Goal: Task Accomplishment & Management: Use online tool/utility

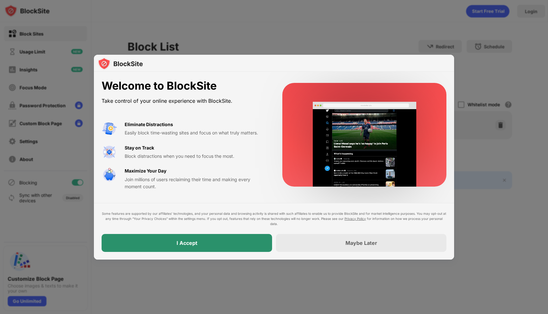
click at [217, 237] on div "I Accept" at bounding box center [187, 243] width 170 height 18
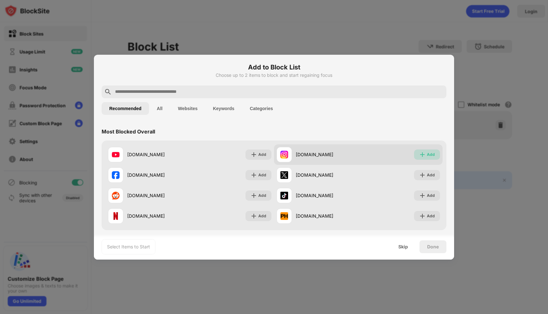
click at [425, 153] on img at bounding box center [422, 154] width 6 height 6
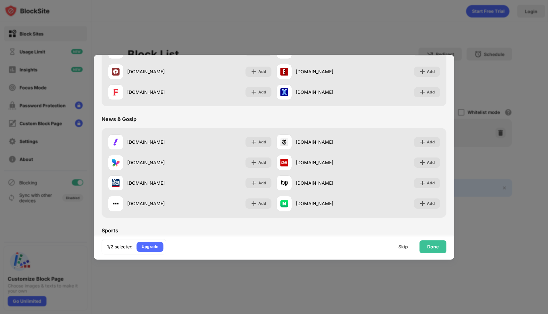
scroll to position [353, 0]
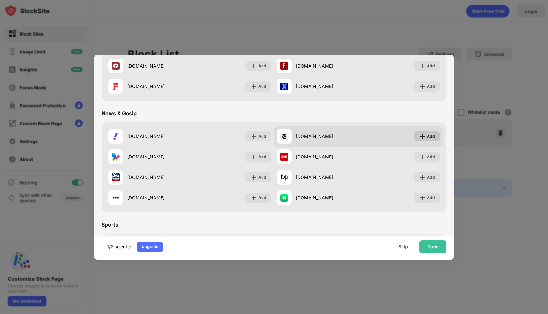
click at [424, 134] on img at bounding box center [422, 136] width 6 height 6
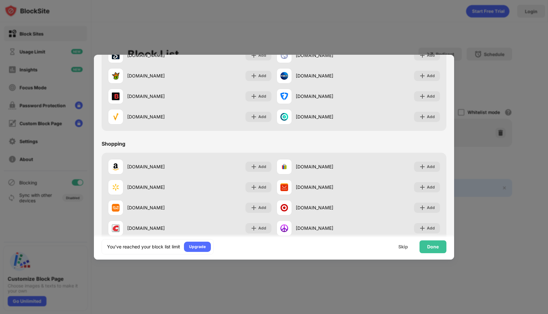
scroll to position [671, 0]
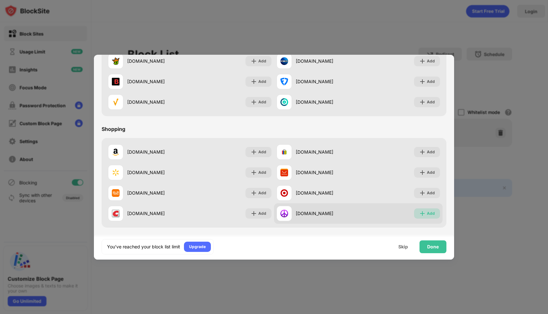
click at [422, 211] on img at bounding box center [422, 213] width 6 height 6
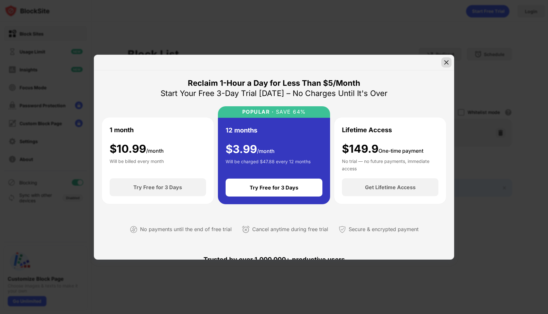
click at [448, 61] on img at bounding box center [446, 62] width 6 height 6
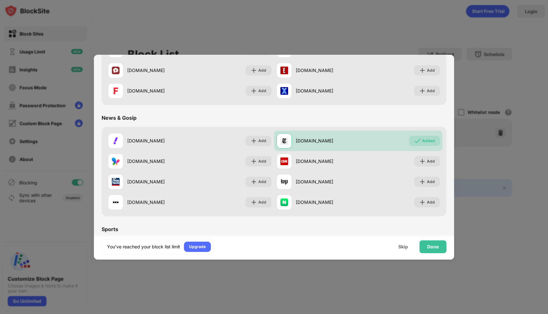
scroll to position [178, 0]
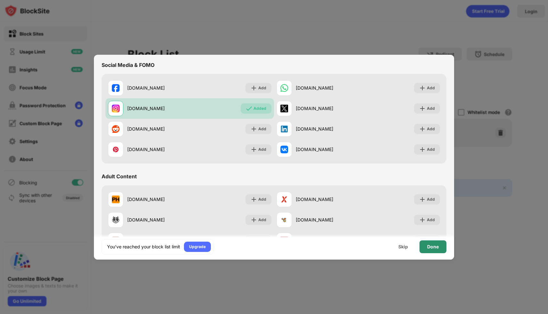
click at [433, 243] on div "Done" at bounding box center [432, 247] width 27 height 13
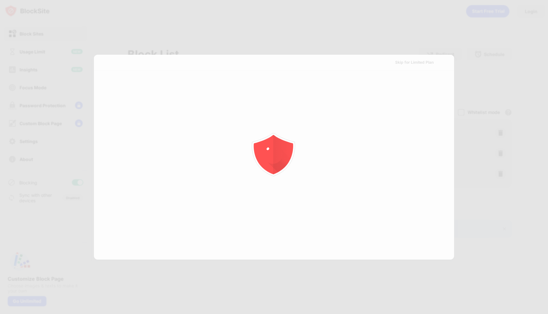
scroll to position [0, 0]
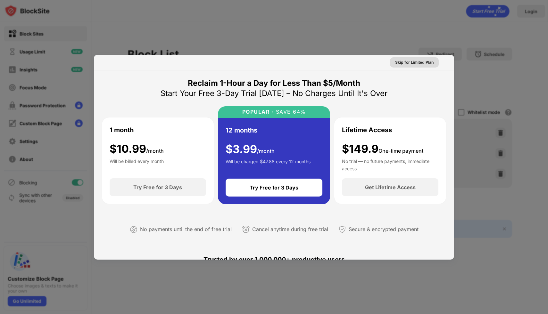
click at [418, 63] on div "Skip for Limited Plan" at bounding box center [414, 62] width 38 height 6
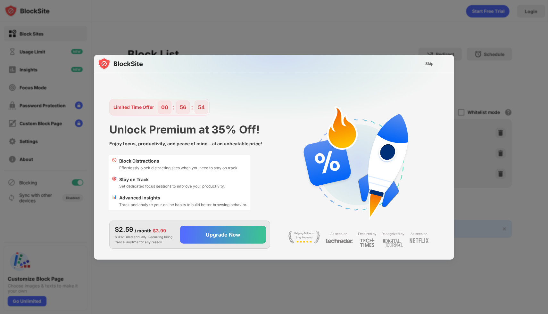
scroll to position [15, 0]
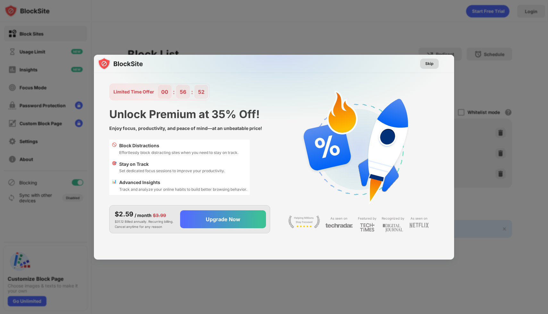
click at [432, 62] on div "Skip" at bounding box center [429, 64] width 8 height 6
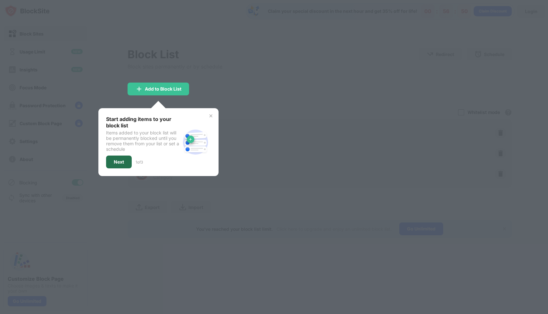
click at [117, 161] on div "Next" at bounding box center [119, 162] width 10 height 5
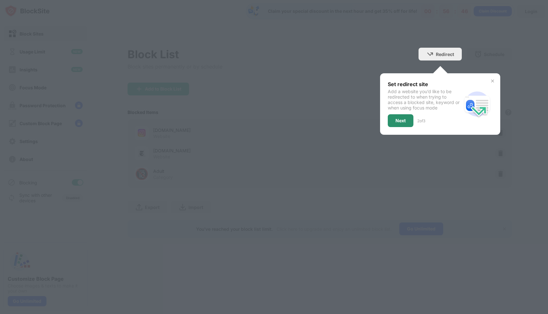
click at [400, 120] on div "Next" at bounding box center [400, 120] width 10 height 5
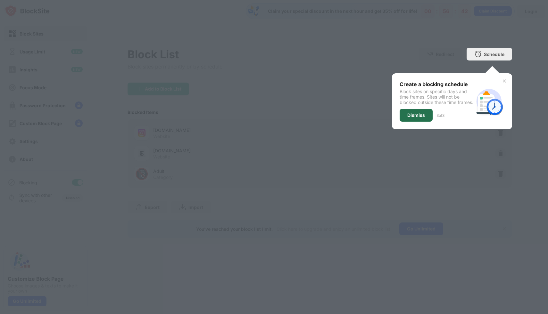
click at [418, 118] on div "Dismiss" at bounding box center [416, 115] width 18 height 5
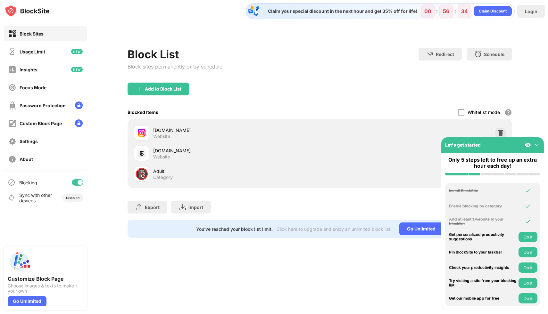
click at [536, 145] on img at bounding box center [536, 145] width 6 height 6
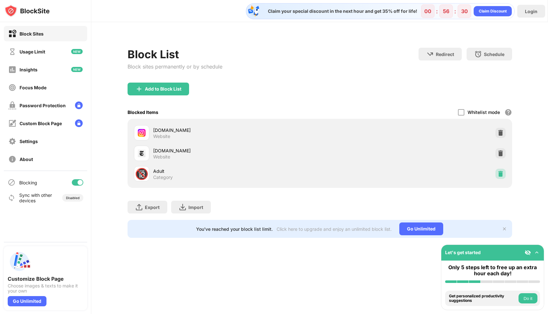
click at [500, 173] on img at bounding box center [500, 174] width 6 height 6
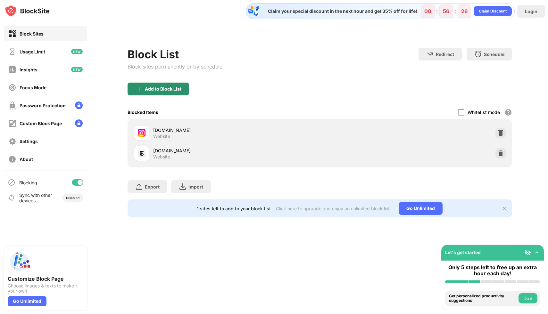
click at [173, 88] on div "Add to Block List" at bounding box center [163, 88] width 37 height 5
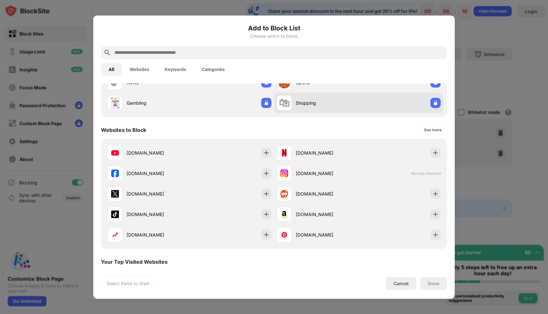
scroll to position [54, 0]
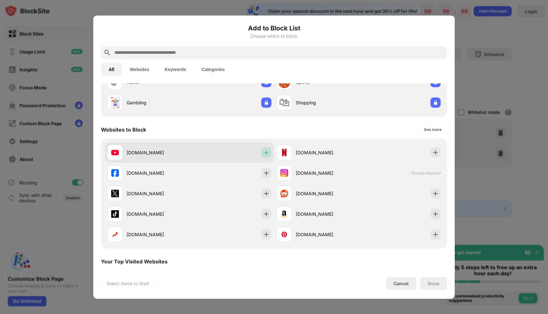
click at [267, 151] on img at bounding box center [266, 152] width 6 height 6
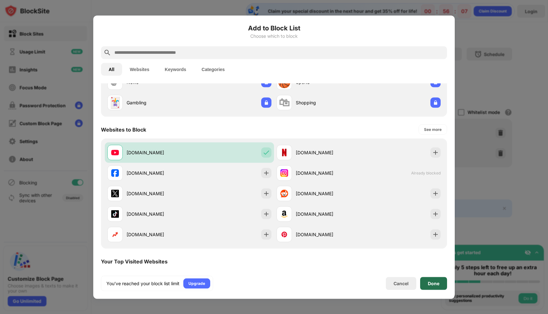
click at [432, 285] on div "Done" at bounding box center [434, 283] width 12 height 5
